Goal: Task Accomplishment & Management: Use online tool/utility

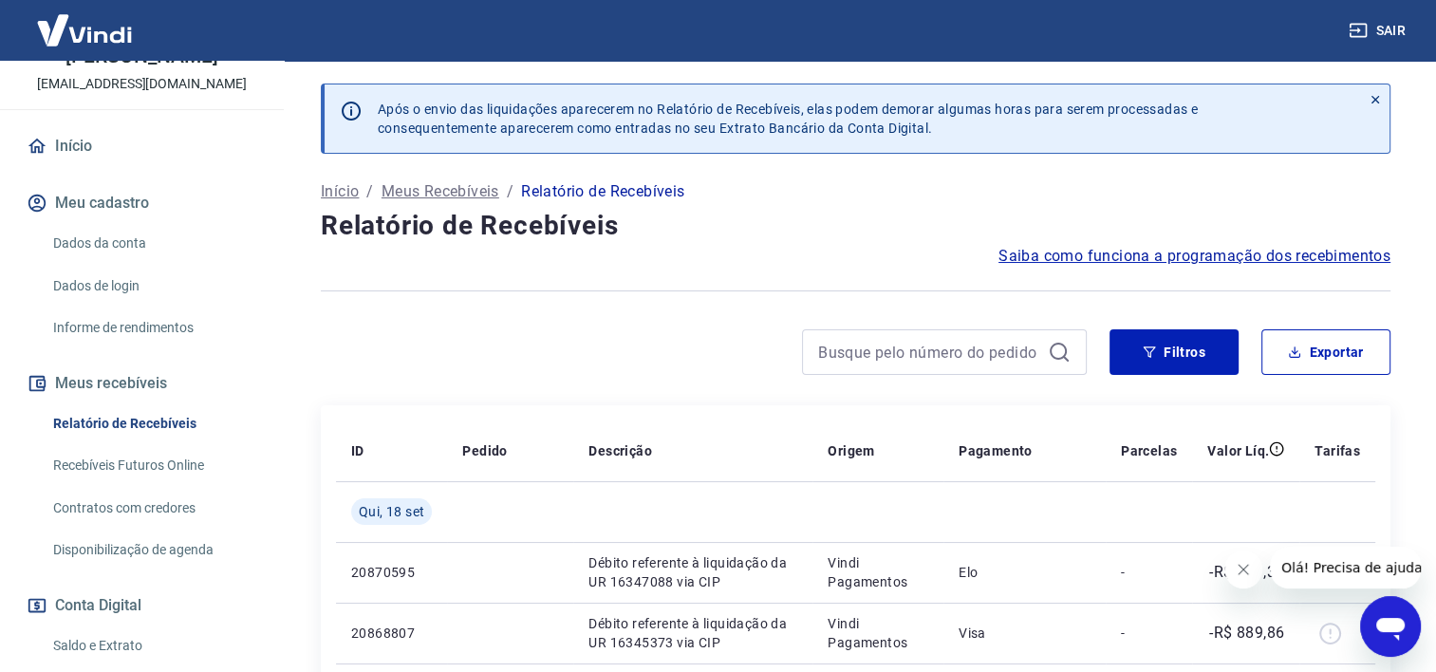
scroll to position [285, 0]
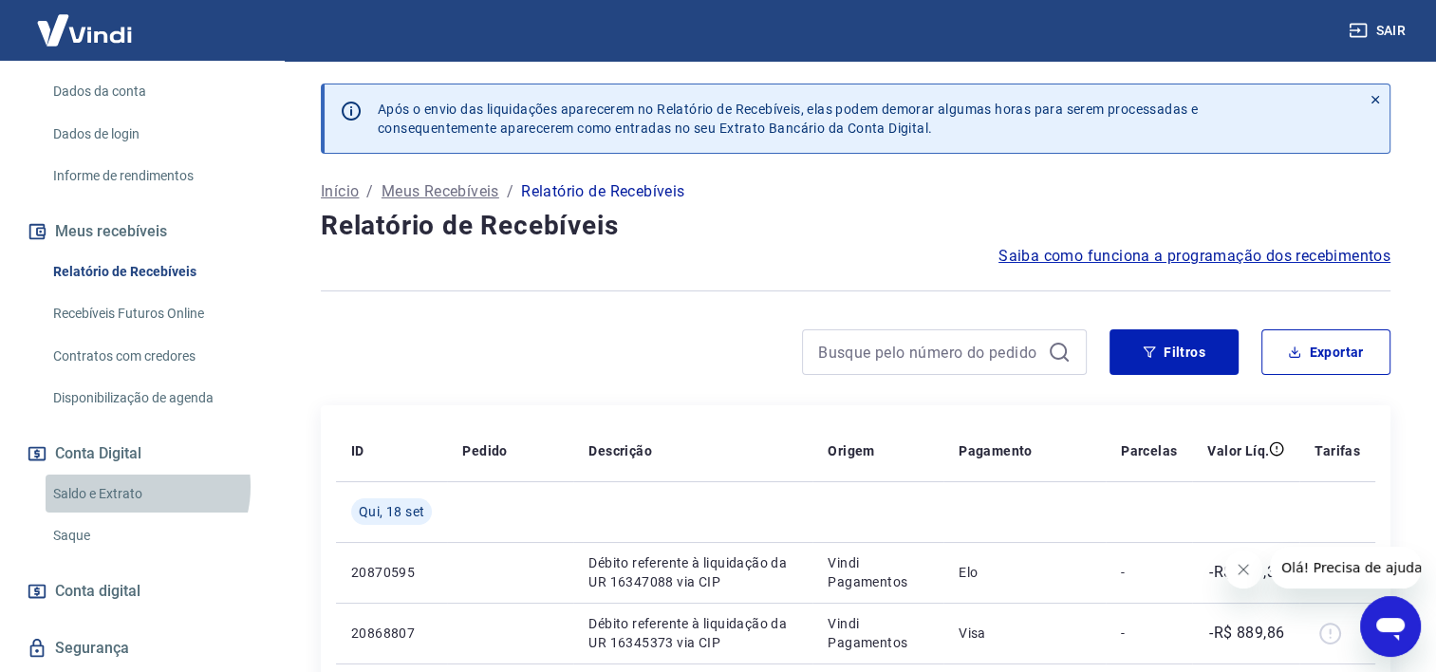
click at [134, 486] on link "Saldo e Extrato" at bounding box center [153, 494] width 215 height 39
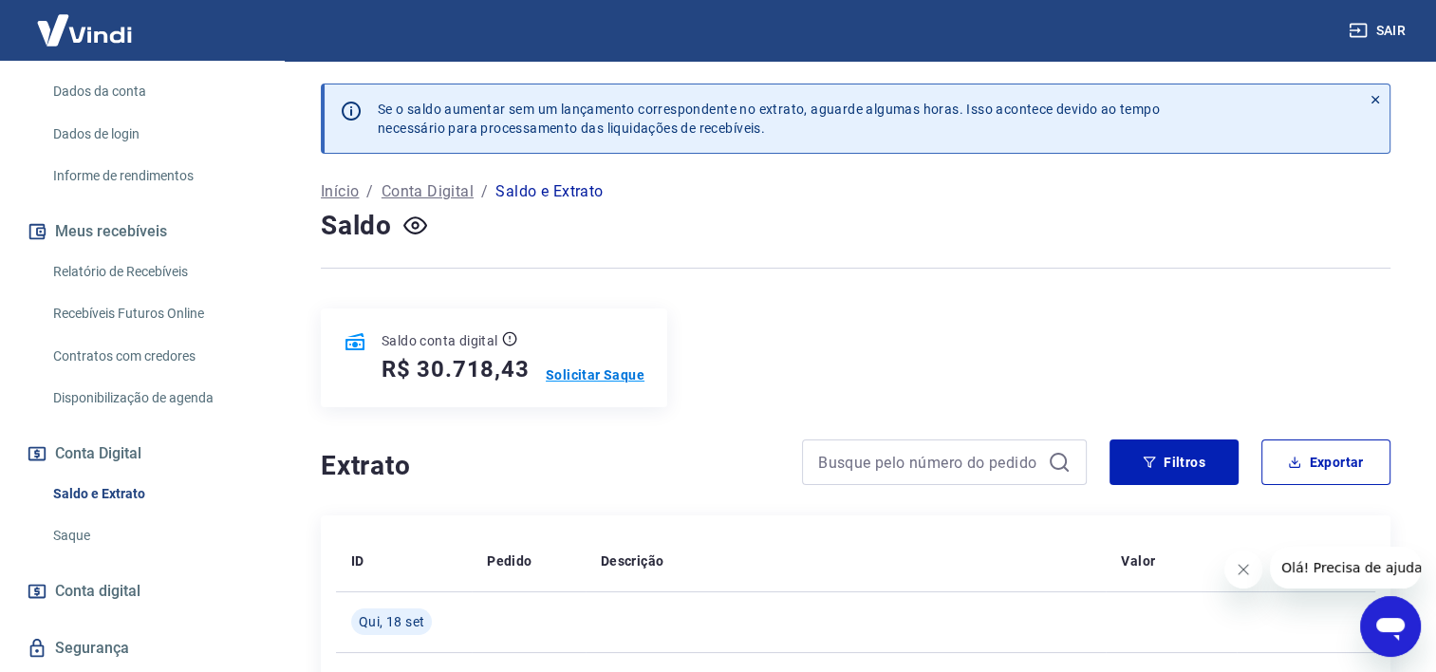
click at [574, 376] on p "Solicitar Saque" at bounding box center [595, 374] width 99 height 19
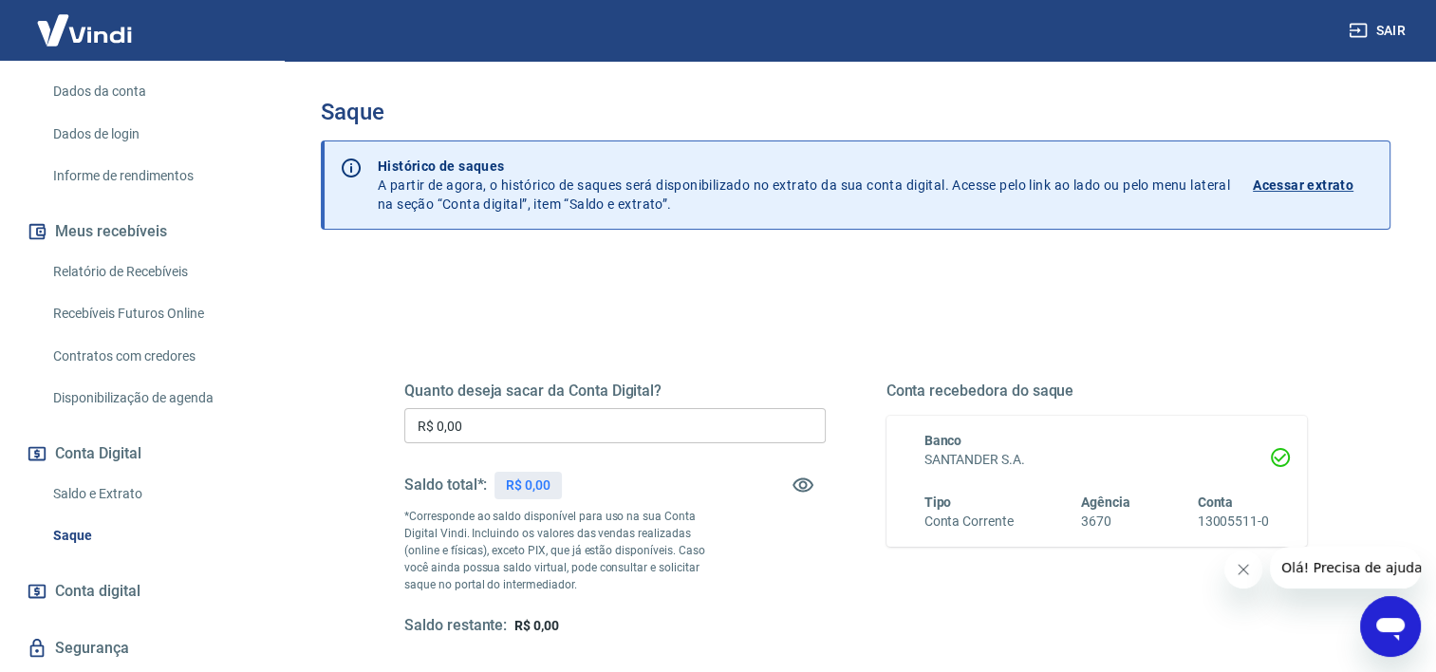
click at [537, 428] on input "R$ 0,00" at bounding box center [614, 425] width 421 height 35
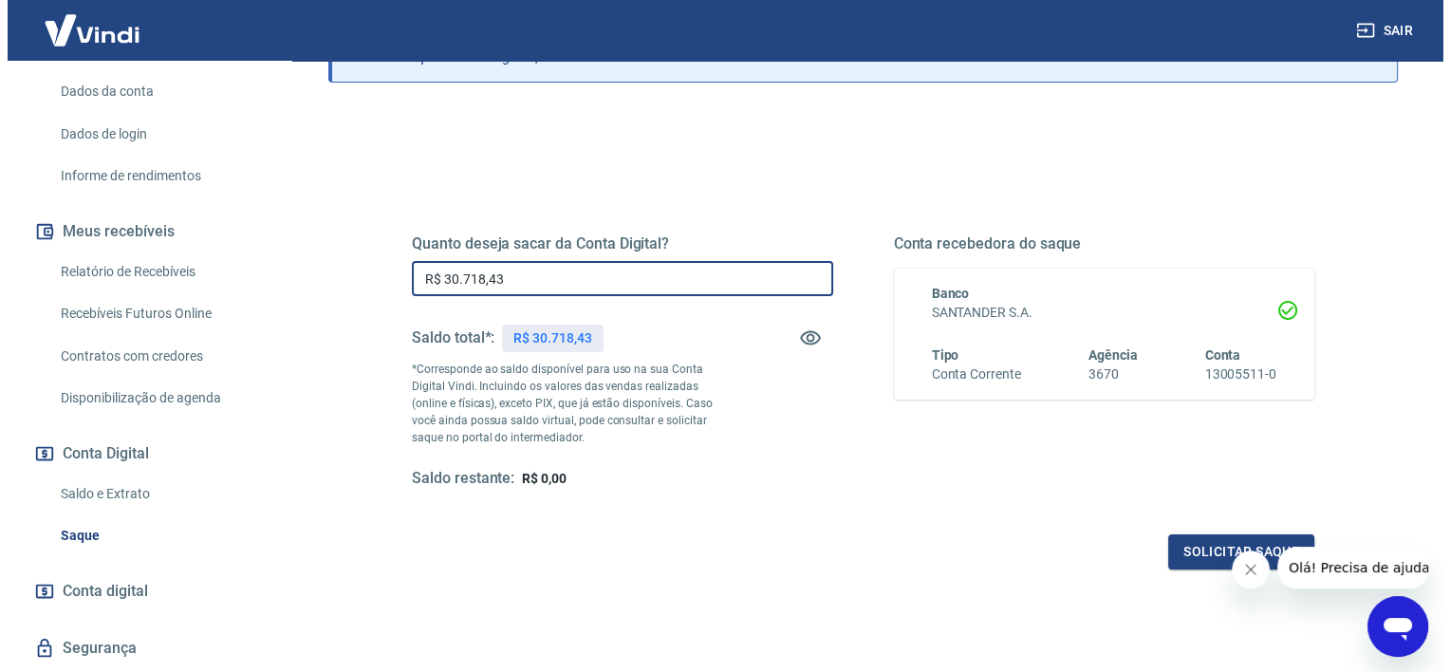
scroll to position [266, 0]
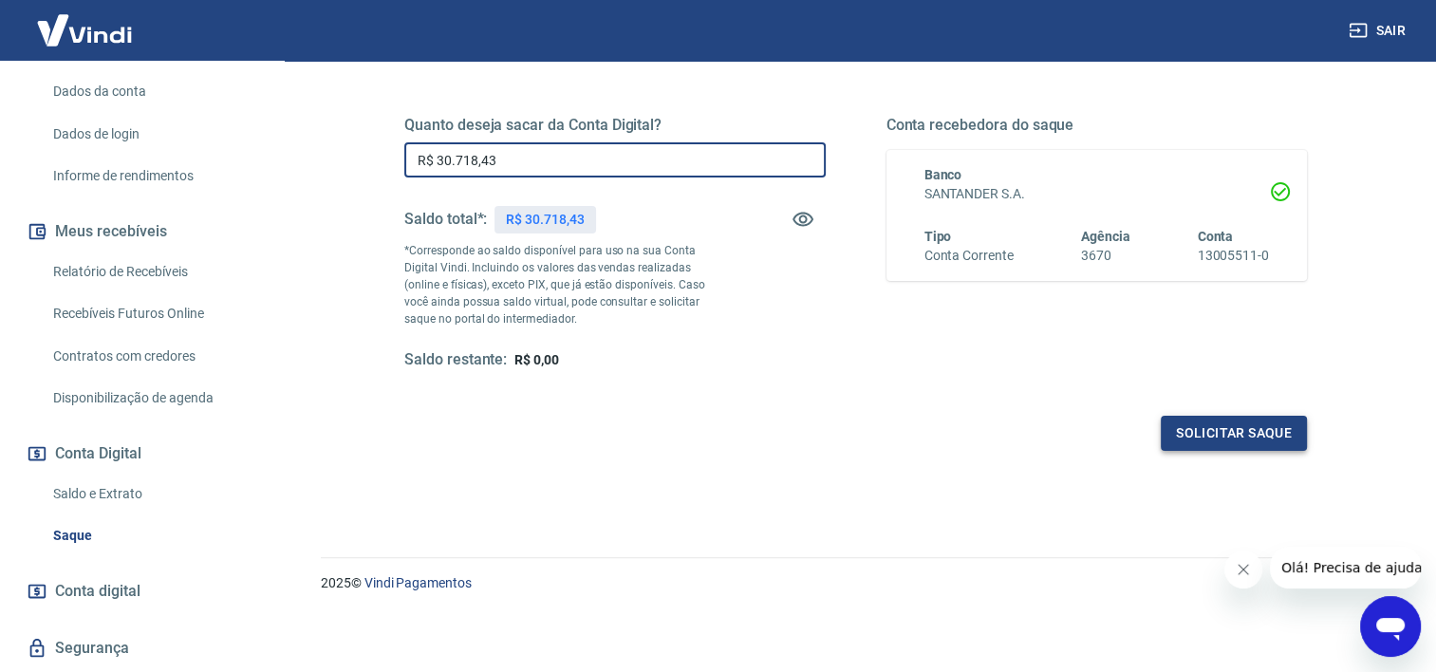
type input "R$ 30.718,43"
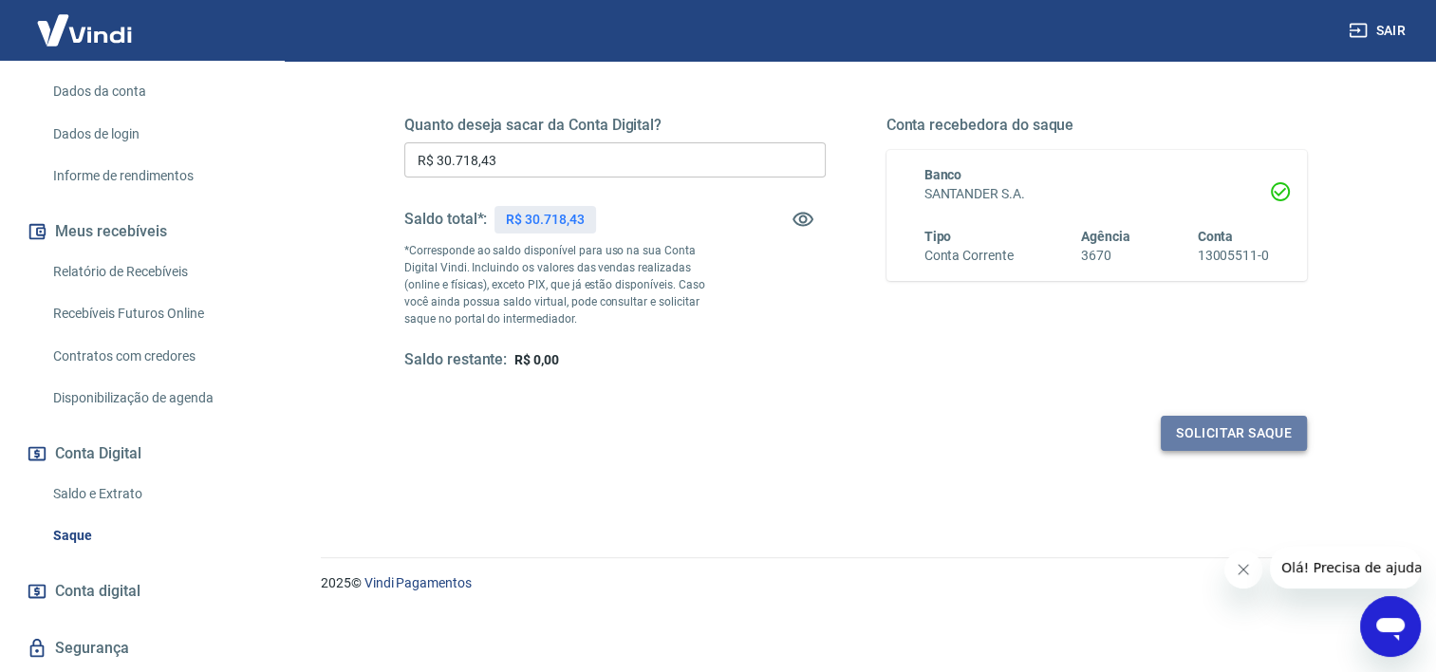
click at [1303, 430] on button "Solicitar saque" at bounding box center [1234, 433] width 146 height 35
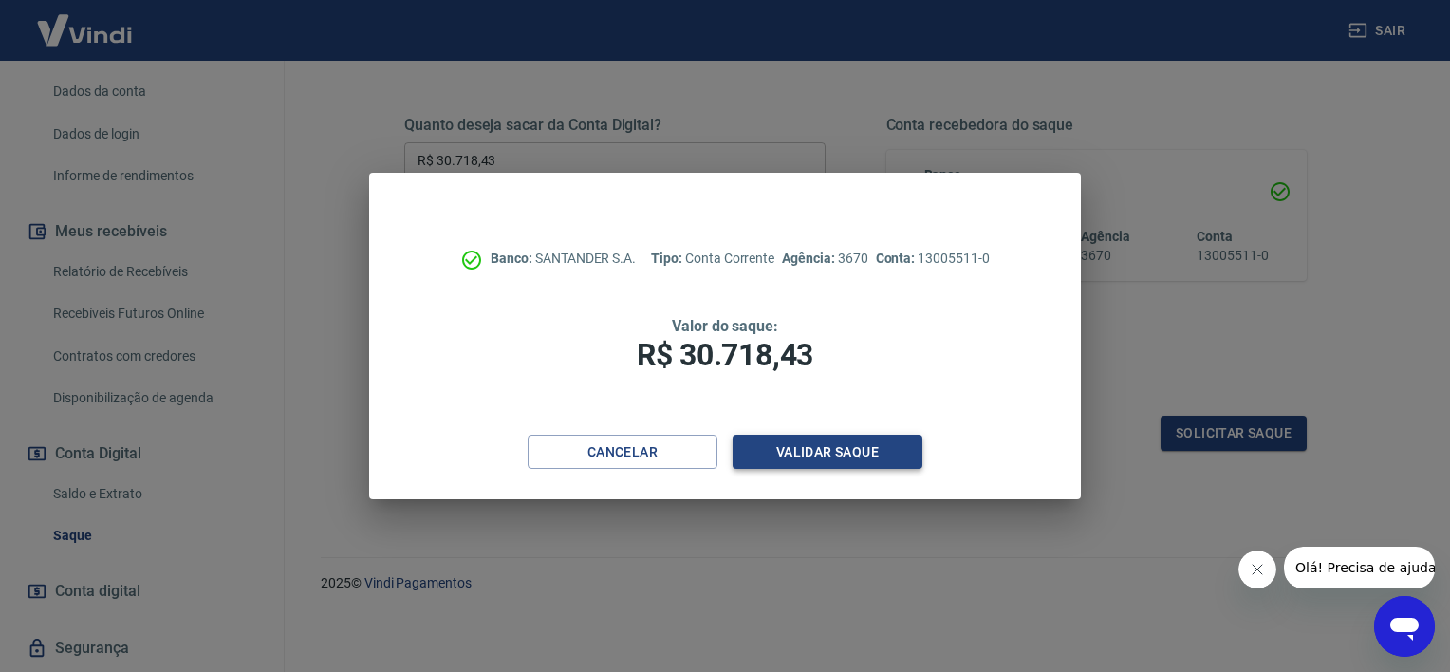
click at [853, 447] on button "Validar saque" at bounding box center [828, 452] width 190 height 35
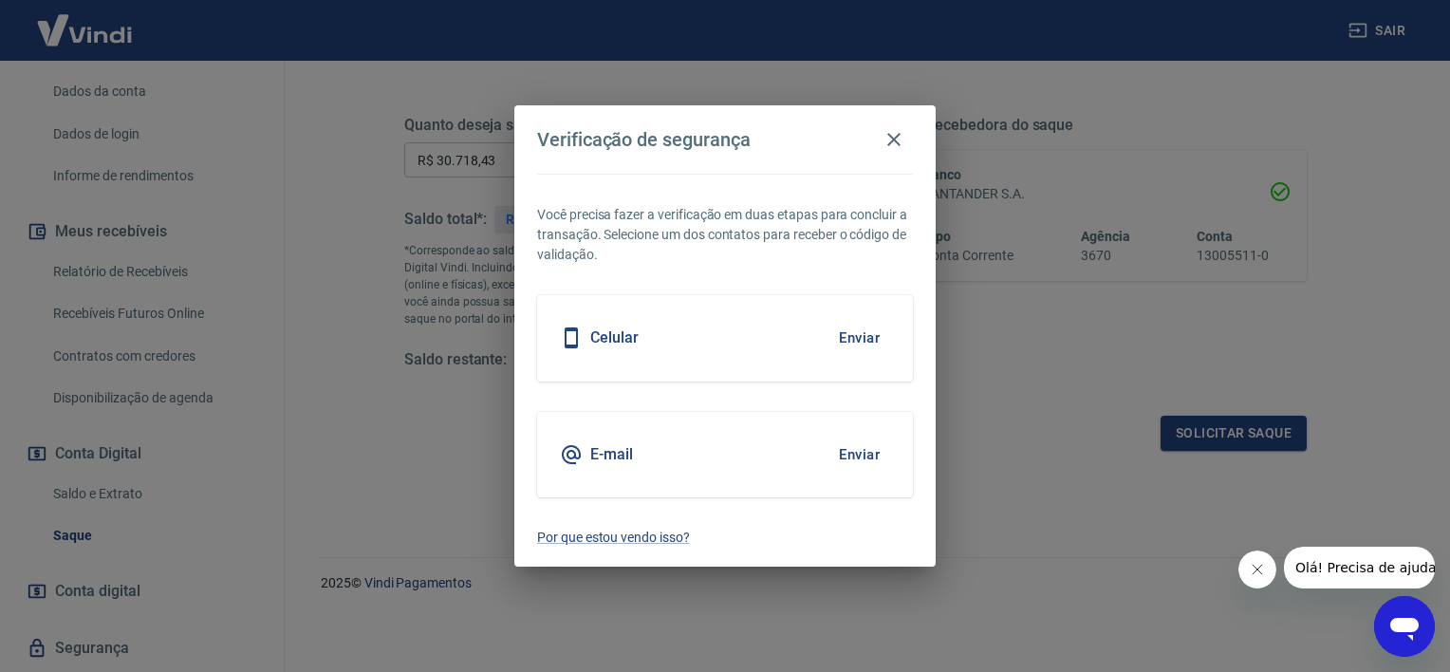
click at [864, 454] on button "Enviar" at bounding box center [860, 455] width 62 height 40
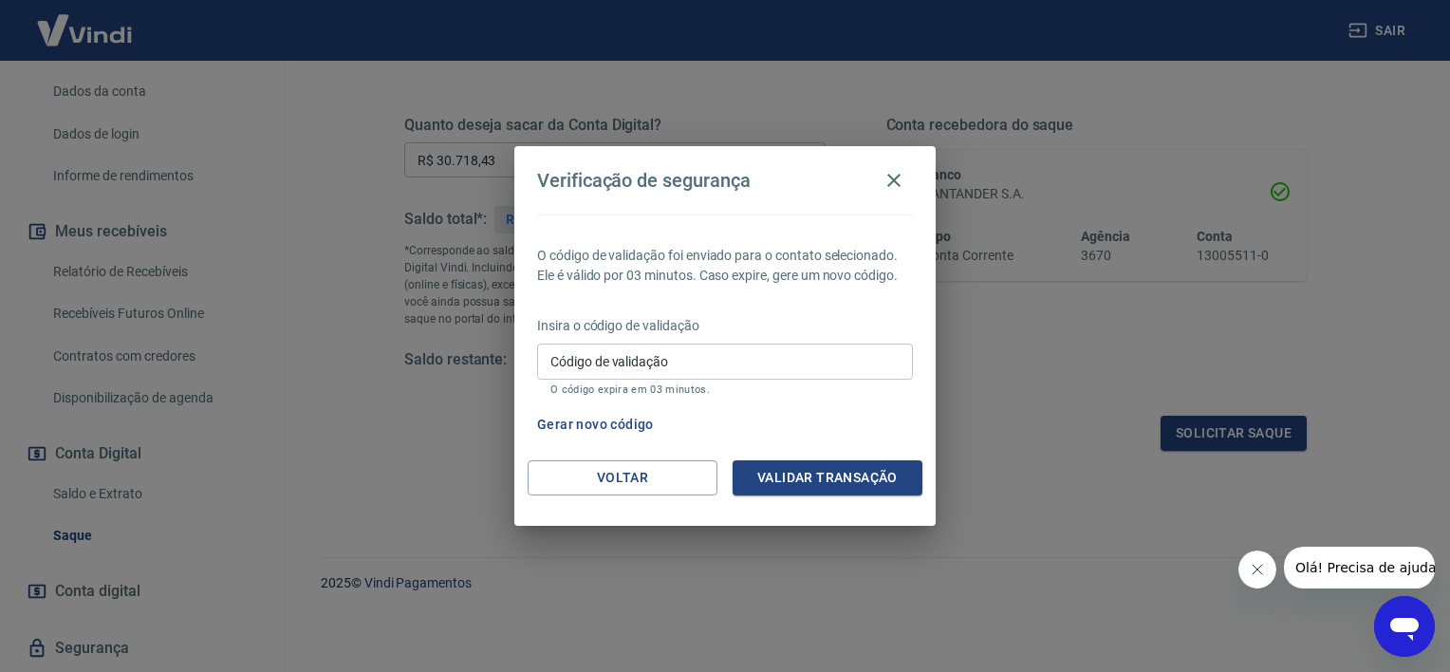
click at [660, 361] on input "Código de validação" at bounding box center [725, 361] width 376 height 35
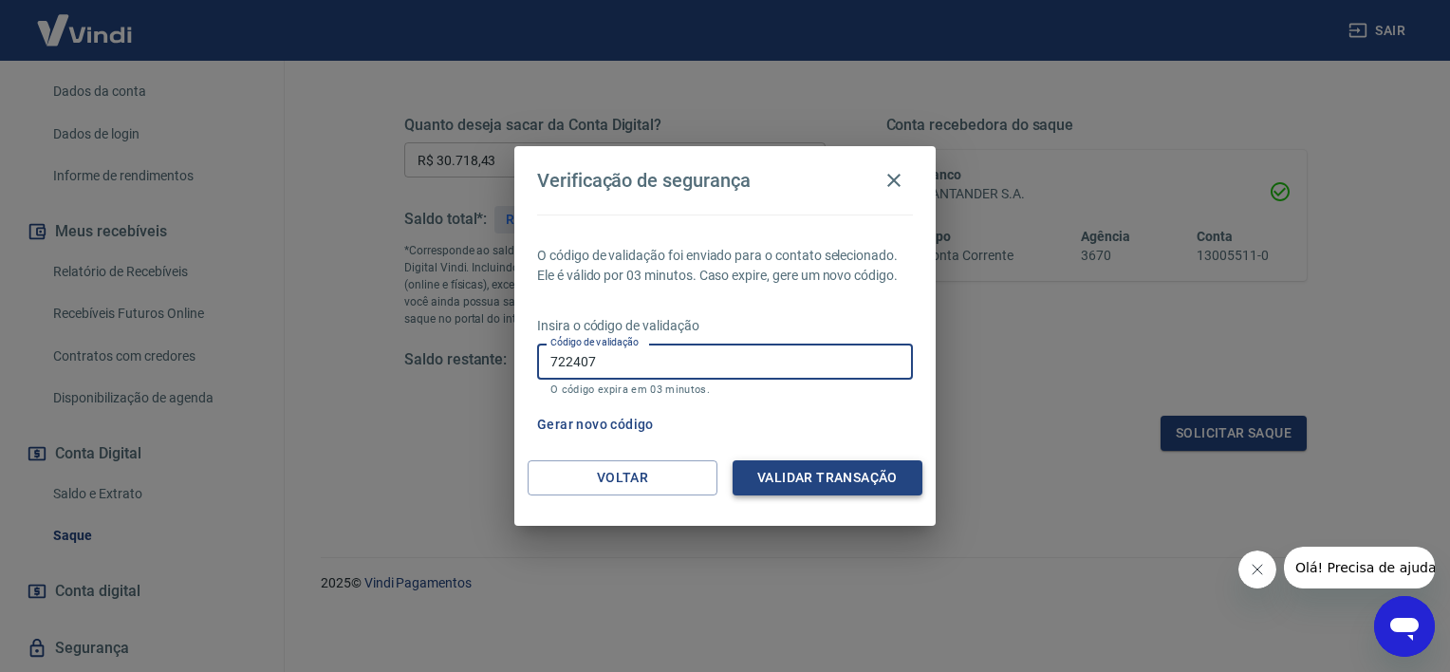
type input "722407"
click at [794, 485] on button "Validar transação" at bounding box center [828, 477] width 190 height 35
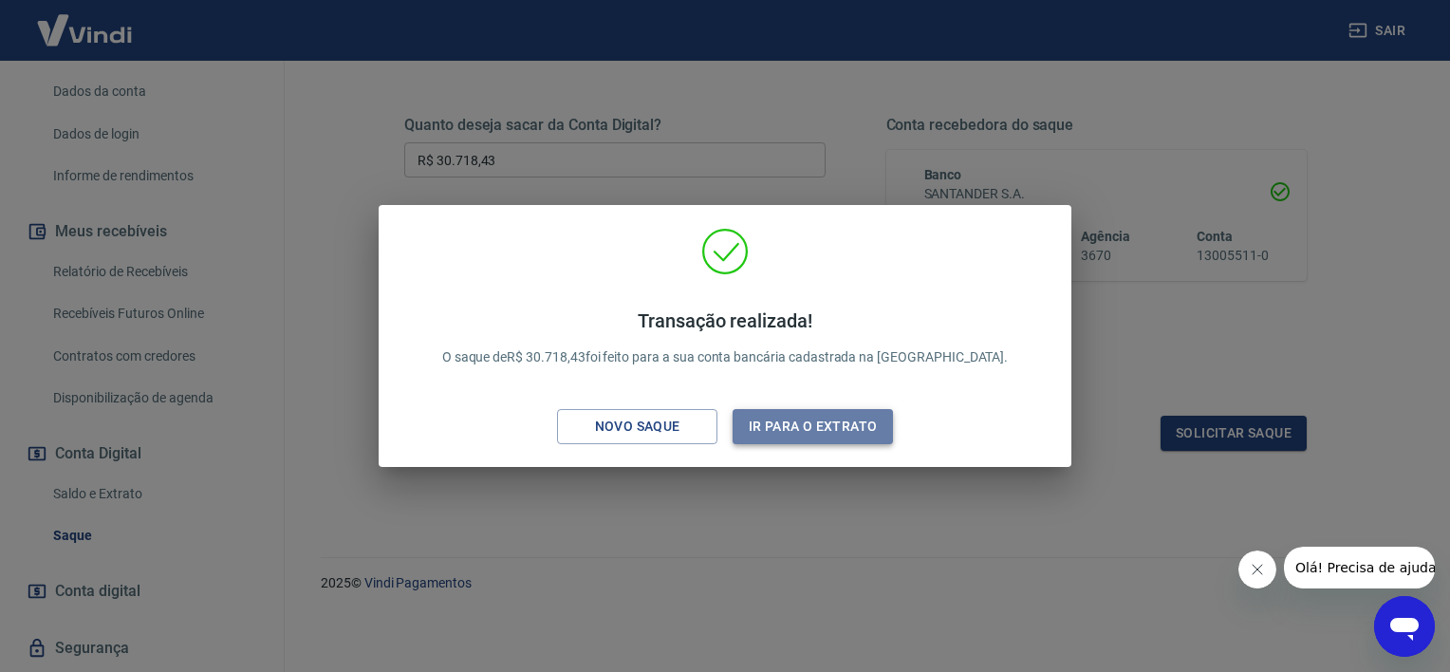
click at [752, 423] on button "Ir para o extrato" at bounding box center [813, 426] width 160 height 35
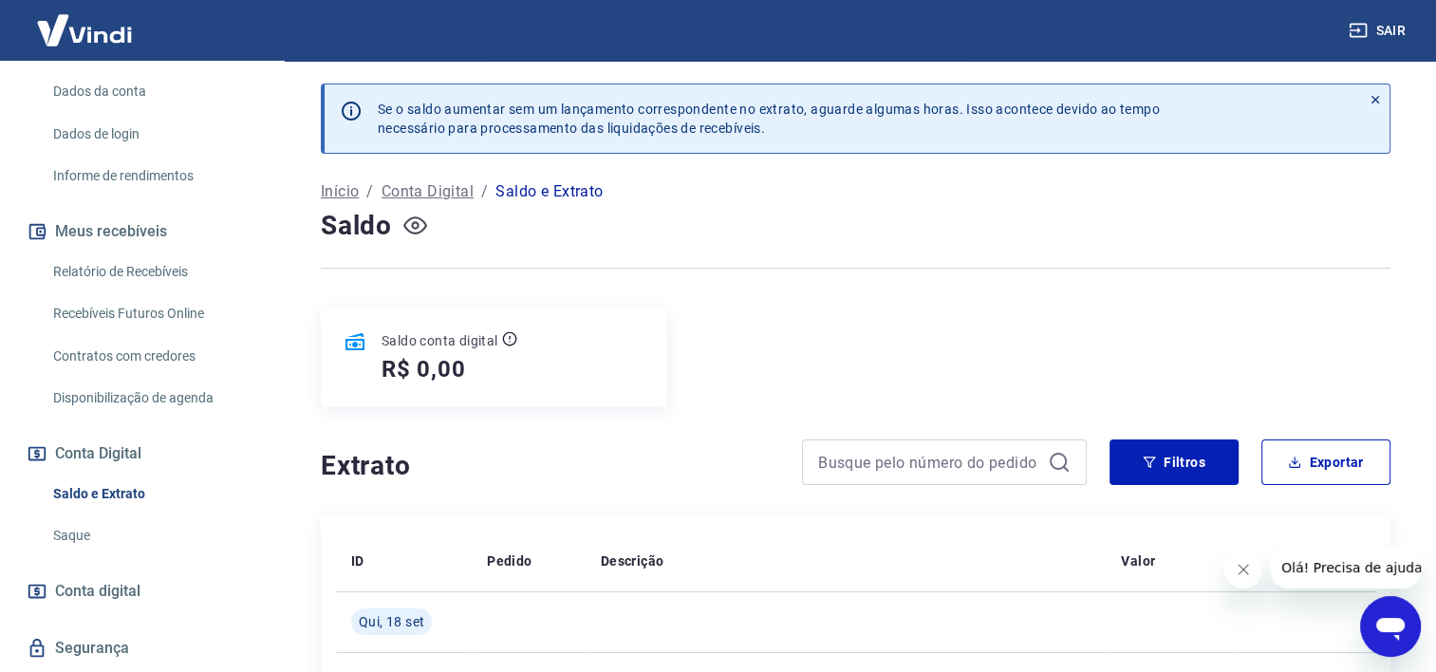
click at [417, 227] on icon "button" at bounding box center [415, 226] width 8 height 8
click at [417, 227] on icon "button" at bounding box center [415, 226] width 24 height 24
click at [801, 314] on div "Saldo conta digital R$ 0,00" at bounding box center [856, 358] width 1070 height 99
